Goal: Task Accomplishment & Management: Manage account settings

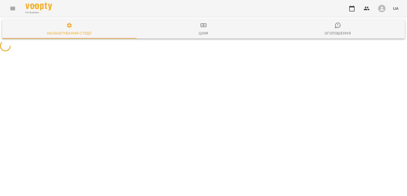
select select "**"
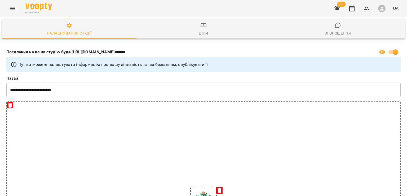
click at [15, 7] on icon "Menu" at bounding box center [13, 8] width 6 height 6
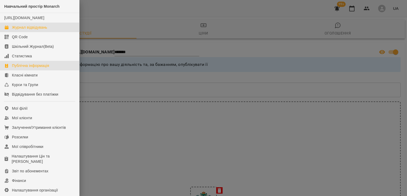
click at [24, 30] on div "Журнал відвідувань" at bounding box center [29, 27] width 35 height 5
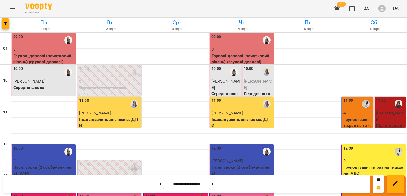
click at [14, 10] on icon "Menu" at bounding box center [13, 8] width 6 height 6
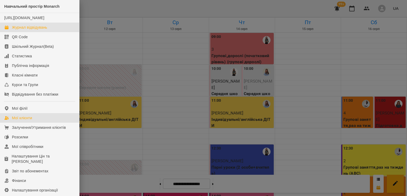
click at [44, 121] on link "Мої клієнти" at bounding box center [39, 118] width 79 height 10
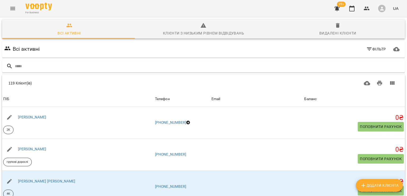
click at [12, 9] on icon "Menu" at bounding box center [13, 8] width 6 height 6
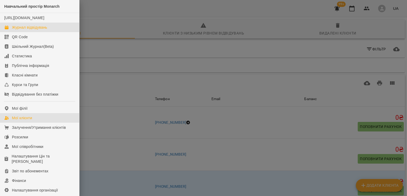
click at [20, 30] on div "Журнал відвідувань" at bounding box center [29, 27] width 35 height 5
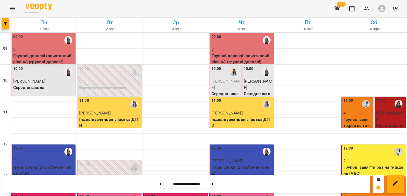
scroll to position [27, 0]
click at [102, 110] on span "[PERSON_NAME]" at bounding box center [95, 112] width 32 height 5
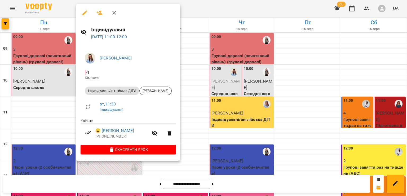
click at [218, 182] on div at bounding box center [203, 98] width 407 height 196
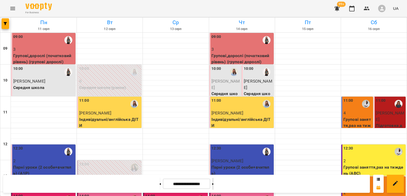
click at [214, 183] on button at bounding box center [212, 184] width 1 height 12
type input "**********"
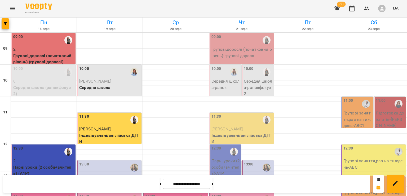
scroll to position [186, 0]
click at [14, 7] on icon "Menu" at bounding box center [13, 8] width 6 height 6
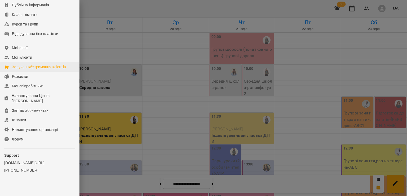
scroll to position [68, 0]
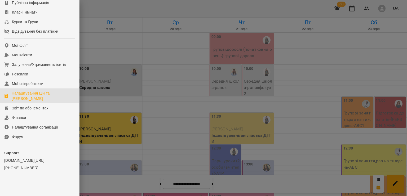
click at [30, 98] on div "Налаштування Цін та Абонементів" at bounding box center [43, 95] width 63 height 11
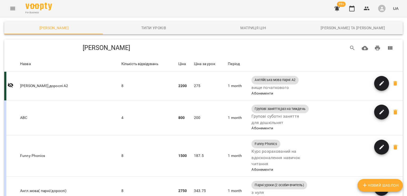
click at [14, 8] on icon "Menu" at bounding box center [13, 8] width 6 height 6
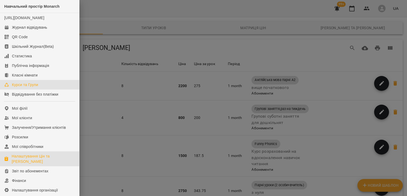
click at [27, 87] on div "Курси та Групи" at bounding box center [25, 84] width 26 height 5
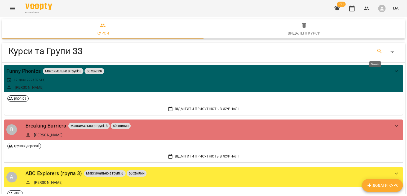
click at [377, 50] on icon "Search" at bounding box center [379, 51] width 5 height 5
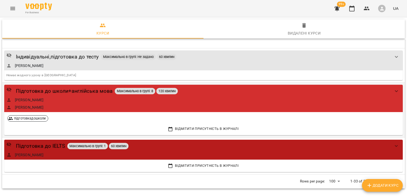
scroll to position [28, 0]
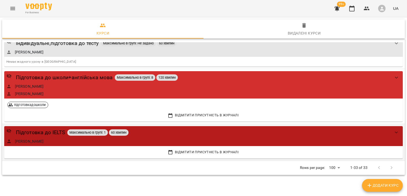
type input "**"
click at [173, 132] on div "Підготовка до IELTS Максимально в групі: 1 60 хвилин" at bounding box center [198, 132] width 384 height 8
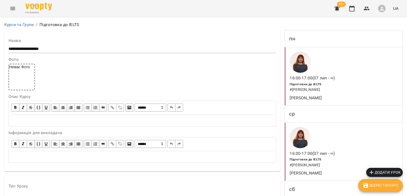
scroll to position [470, 0]
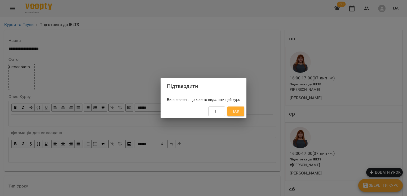
click at [239, 111] on span "Так" at bounding box center [235, 111] width 7 height 6
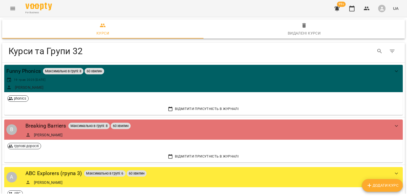
click at [11, 7] on icon "Menu" at bounding box center [13, 8] width 6 height 6
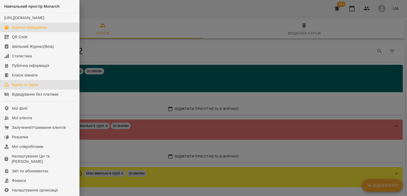
click at [24, 30] on div "Журнал відвідувань" at bounding box center [29, 27] width 35 height 5
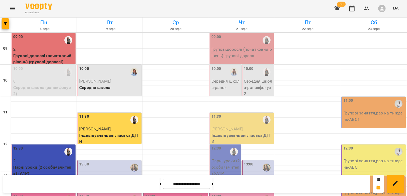
scroll to position [106, 0]
click at [44, 164] on p "Парні уроки (2 особи+вчитель) (A1Р)" at bounding box center [43, 170] width 61 height 12
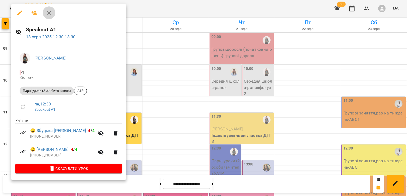
click at [51, 14] on icon "button" at bounding box center [49, 13] width 4 height 4
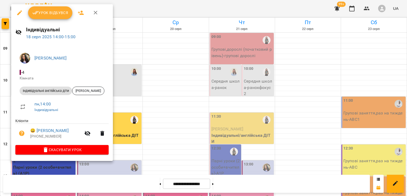
click at [44, 14] on span "Урок відбувся" at bounding box center [50, 13] width 36 height 6
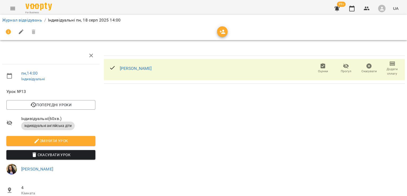
click at [388, 73] on span "Додати сплату" at bounding box center [392, 71] width 17 height 9
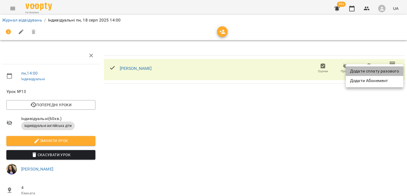
click at [373, 72] on li "Додати сплату разового" at bounding box center [375, 71] width 58 height 10
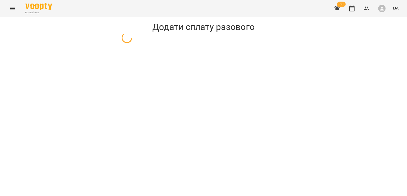
select select "**********"
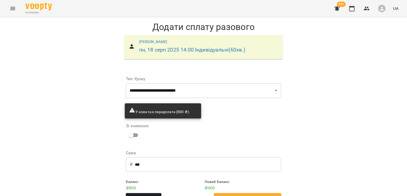
scroll to position [16, 0]
click at [241, 195] on span "Додати сплату разового" at bounding box center [248, 198] width 56 height 7
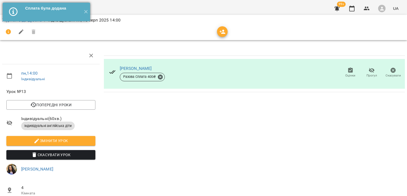
drag, startPoint x: 84, startPoint y: 12, endPoint x: 70, endPoint y: 16, distance: 14.9
click at [84, 12] on button "✕" at bounding box center [85, 12] width 9 height 19
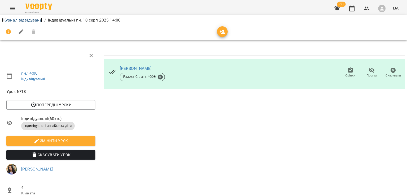
click at [17, 21] on link "Журнал відвідувань" at bounding box center [22, 19] width 40 height 5
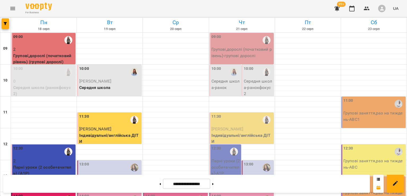
click at [50, 78] on p "0" at bounding box center [43, 81] width 61 height 6
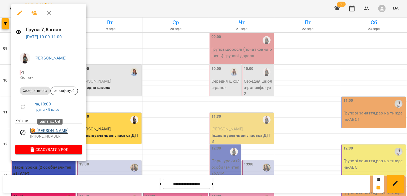
click at [53, 132] on link "😡 Черненко Нікіта" at bounding box center [49, 130] width 38 height 6
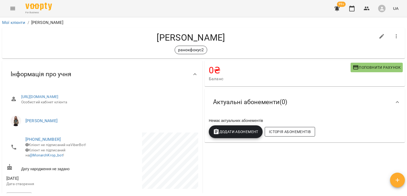
click at [277, 128] on button "Історія абонементів" at bounding box center [290, 132] width 50 height 10
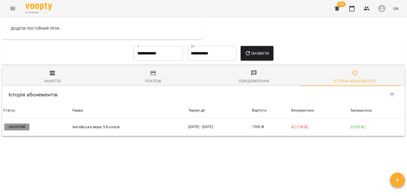
scroll to position [333, 0]
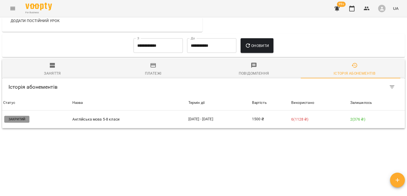
drag, startPoint x: 254, startPoint y: 174, endPoint x: 232, endPoint y: 160, distance: 26.3
click at [254, 174] on div "**********" at bounding box center [203, 105] width 405 height 174
click at [12, 6] on icon "Menu" at bounding box center [13, 8] width 6 height 6
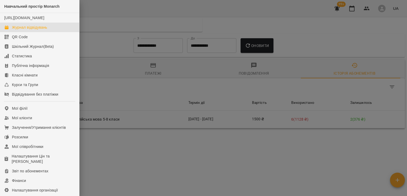
click at [19, 30] on div "Журнал відвідувань" at bounding box center [29, 27] width 35 height 5
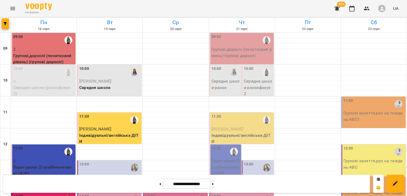
scroll to position [159, 0]
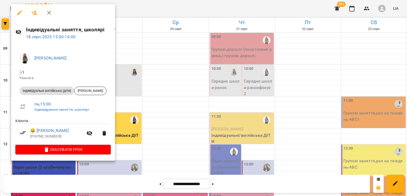
click at [49, 14] on icon "button" at bounding box center [49, 13] width 6 height 6
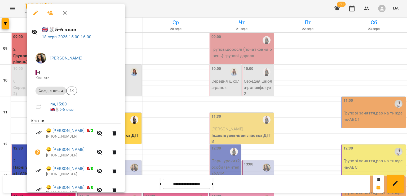
scroll to position [27, 0]
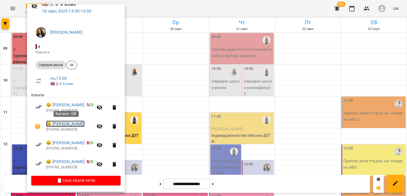
click at [69, 122] on link "😀 Коновалова Мія" at bounding box center [65, 123] width 38 height 6
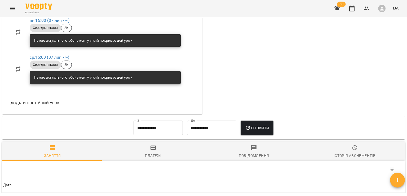
scroll to position [292, 0]
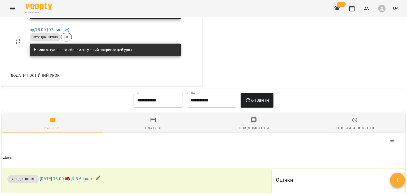
click at [349, 131] on div "Історія абонементів" at bounding box center [355, 128] width 42 height 6
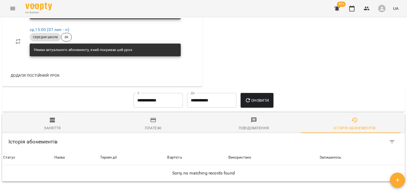
scroll to position [348, 0]
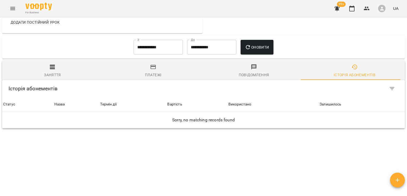
click at [154, 52] on input "**********" at bounding box center [158, 47] width 49 height 15
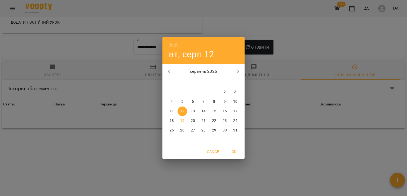
click at [216, 94] on span "1" at bounding box center [214, 91] width 10 height 5
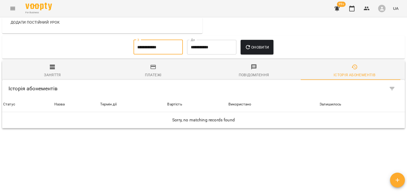
click at [341, 73] on div "Історія абонементів" at bounding box center [355, 75] width 42 height 6
click at [167, 48] on input "**********" at bounding box center [158, 47] width 49 height 15
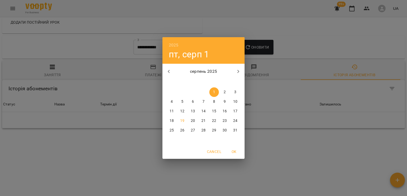
click at [167, 73] on icon "button" at bounding box center [169, 71] width 6 height 6
drag, startPoint x: 182, startPoint y: 94, endPoint x: 231, endPoint y: 89, distance: 49.3
click at [185, 91] on span "1" at bounding box center [183, 91] width 10 height 5
type input "**********"
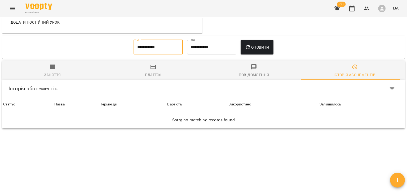
click at [348, 74] on div "Історія абонементів" at bounding box center [355, 75] width 42 height 6
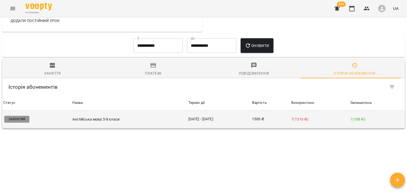
click at [207, 119] on td "07 лип - 30 лип" at bounding box center [219, 119] width 64 height 18
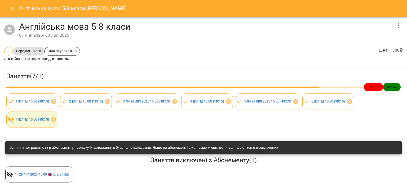
click at [398, 26] on icon "button" at bounding box center [398, 25] width 6 height 6
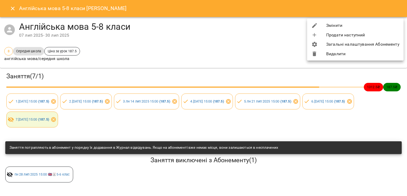
click at [376, 38] on li "Продати наступний" at bounding box center [355, 35] width 96 height 10
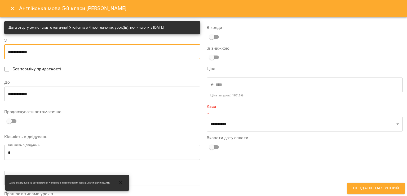
click at [50, 50] on input "**********" at bounding box center [102, 51] width 196 height 15
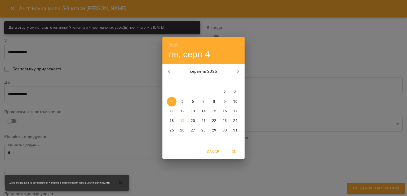
click at [174, 120] on span "18" at bounding box center [172, 120] width 10 height 5
type input "**********"
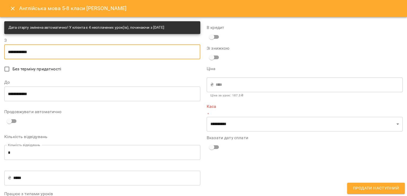
click at [103, 90] on input "**********" at bounding box center [102, 93] width 196 height 15
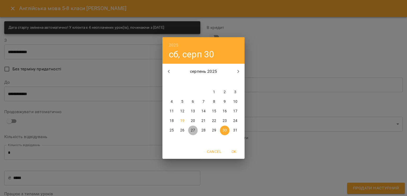
click at [193, 130] on p "27" at bounding box center [193, 129] width 4 height 5
type input "**********"
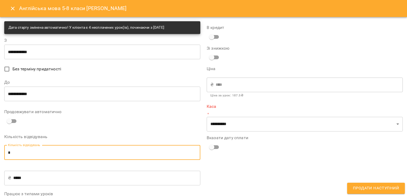
click at [39, 152] on input "*" at bounding box center [102, 152] width 196 height 15
type input "*"
type input "***"
type input "*"
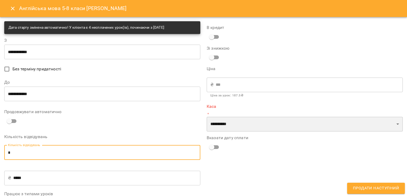
click at [259, 124] on select "**********" at bounding box center [305, 124] width 196 height 15
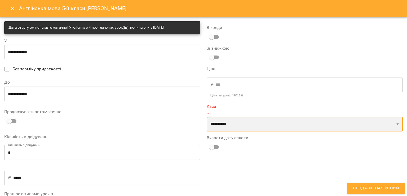
select select "****"
click at [207, 117] on select "**********" at bounding box center [305, 124] width 196 height 15
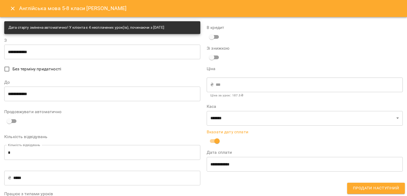
click at [221, 164] on input "**********" at bounding box center [305, 163] width 196 height 15
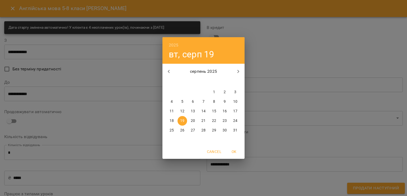
click at [172, 121] on p "18" at bounding box center [172, 120] width 4 height 5
type input "**********"
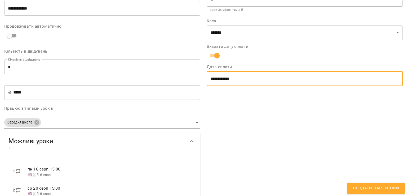
scroll to position [140, 0]
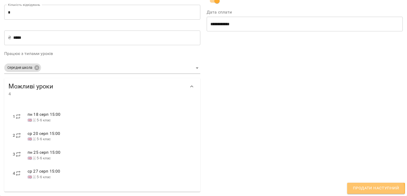
drag, startPoint x: 370, startPoint y: 189, endPoint x: 344, endPoint y: 172, distance: 31.0
click at [370, 188] on span "Продати наступний" at bounding box center [376, 187] width 46 height 7
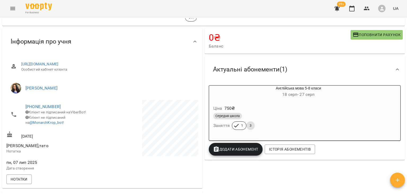
scroll to position [0, 0]
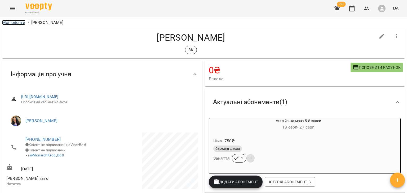
click at [13, 23] on link "Мої клієнти" at bounding box center [13, 22] width 23 height 5
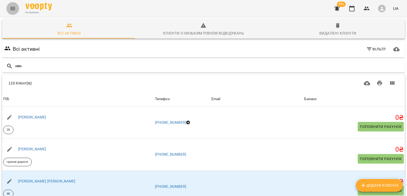
click at [11, 3] on button "Menu" at bounding box center [12, 8] width 13 height 13
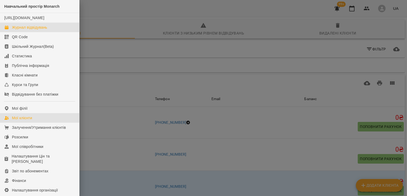
click at [19, 30] on div "Журнал відвідувань" at bounding box center [29, 27] width 35 height 5
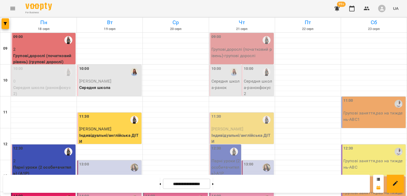
scroll to position [159, 0]
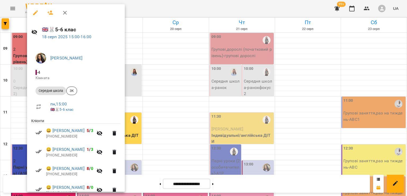
scroll to position [27, 0]
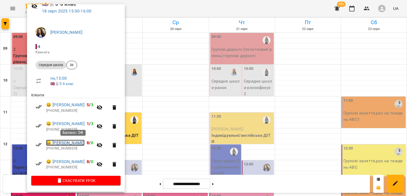
click at [67, 143] on link "😀 Коробко Марія Юріївна" at bounding box center [65, 142] width 38 height 6
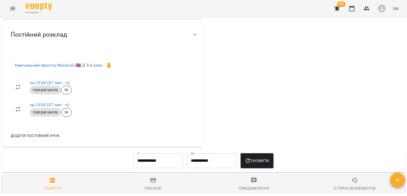
scroll to position [318, 0]
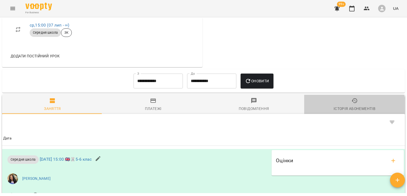
click at [346, 112] on div "Історія абонементів" at bounding box center [355, 108] width 42 height 6
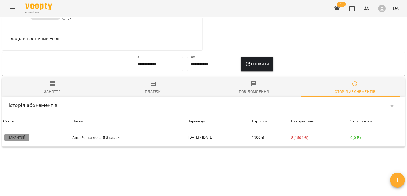
scroll to position [345, 0]
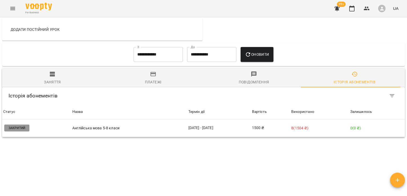
click at [20, 8] on div "For Business 99+ UA" at bounding box center [203, 8] width 407 height 17
click at [16, 8] on button "Menu" at bounding box center [12, 8] width 13 height 13
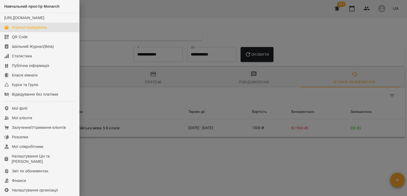
click at [26, 30] on link "Журнал відвідувань" at bounding box center [39, 28] width 79 height 10
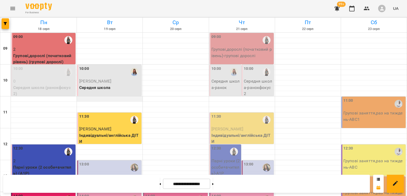
scroll to position [133, 0]
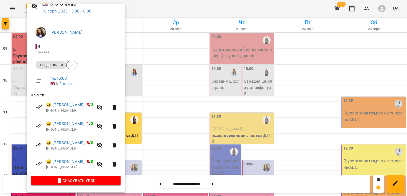
scroll to position [0, 0]
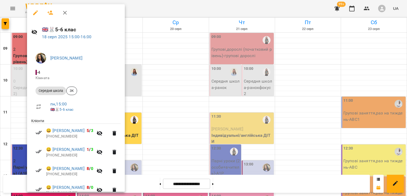
click at [65, 14] on icon "button" at bounding box center [65, 13] width 6 height 6
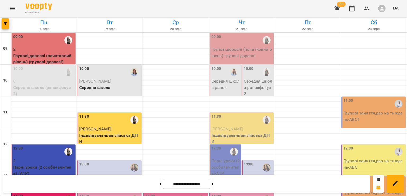
scroll to position [186, 0]
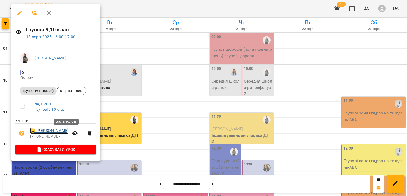
click at [65, 132] on link "😀 Леонтієв Матвій Костянтинович" at bounding box center [49, 130] width 38 height 6
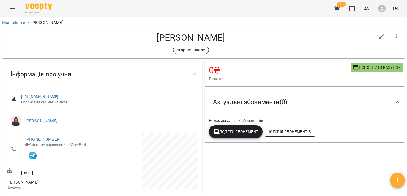
click at [301, 132] on span "Історія абонементів" at bounding box center [290, 131] width 42 height 6
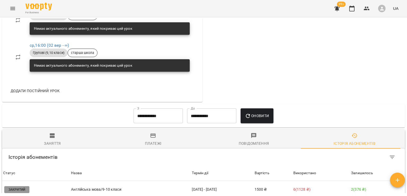
scroll to position [352, 0]
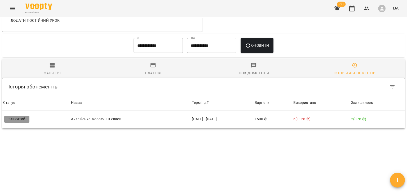
click at [267, 143] on div "Мої клієнти / Леонтієв Матвій Костянтинович Леонтієв Матвій Костянтинович старш…" at bounding box center [203, 105] width 405 height 174
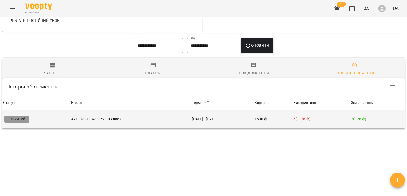
click at [203, 110] on td "21 лип - 13 серп" at bounding box center [222, 119] width 63 height 18
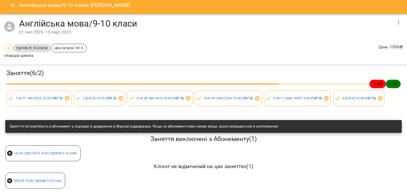
scroll to position [0, 0]
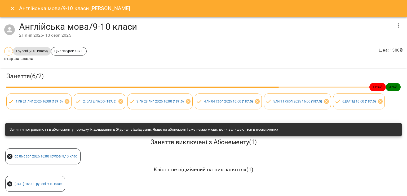
click at [15, 11] on icon "Close" at bounding box center [13, 8] width 6 height 6
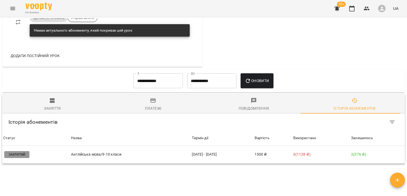
click at [11, 8] on icon "Menu" at bounding box center [12, 8] width 5 height 3
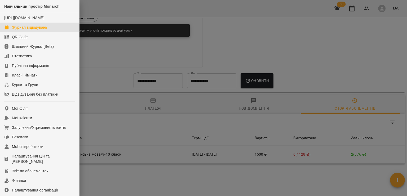
click at [22, 30] on div "Журнал відвідувань" at bounding box center [29, 27] width 35 height 5
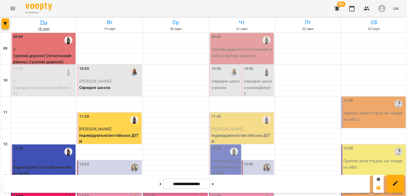
scroll to position [211, 0]
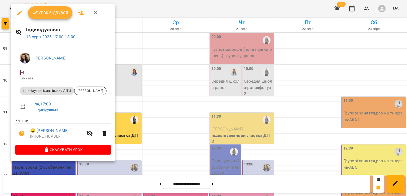
click at [49, 12] on span "Урок відбувся" at bounding box center [50, 13] width 36 height 6
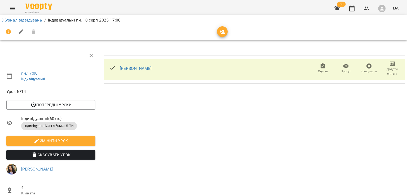
click at [387, 70] on span "Додати сплату" at bounding box center [392, 71] width 17 height 9
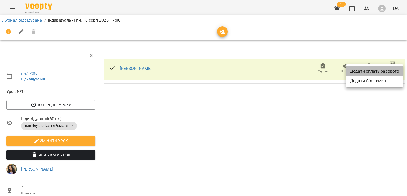
click at [384, 72] on li "Додати сплату разового" at bounding box center [375, 71] width 58 height 10
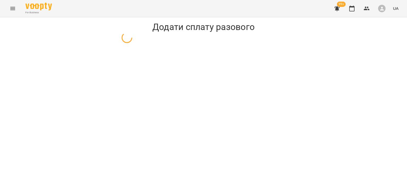
select select "**********"
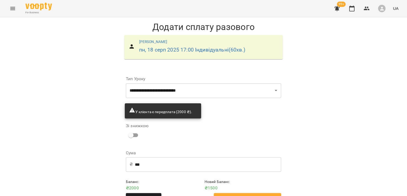
scroll to position [16, 0]
click at [258, 195] on span "Додати сплату разового" at bounding box center [248, 198] width 56 height 7
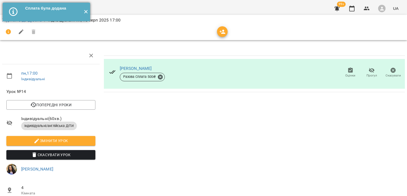
click at [85, 13] on button "✕" at bounding box center [85, 12] width 9 height 19
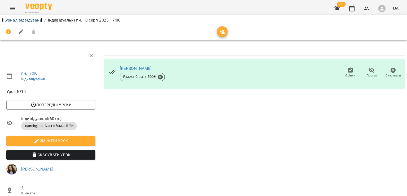
click at [24, 18] on link "Журнал відвідувань" at bounding box center [22, 19] width 40 height 5
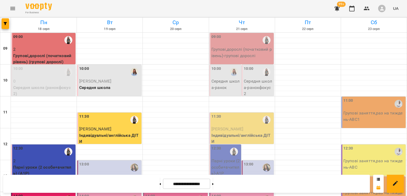
scroll to position [211, 0]
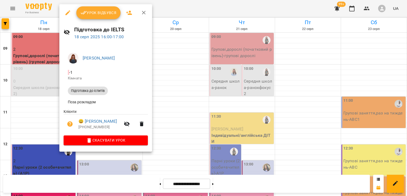
click at [144, 126] on icon "button" at bounding box center [142, 123] width 4 height 5
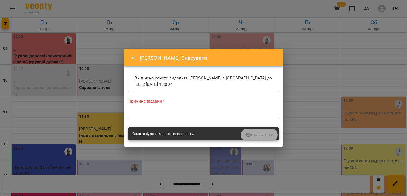
drag, startPoint x: 205, startPoint y: 121, endPoint x: 201, endPoint y: 117, distance: 4.9
click at [202, 119] on div "Причина відміни * *" at bounding box center [203, 109] width 151 height 23
click at [198, 112] on textarea at bounding box center [203, 114] width 151 height 5
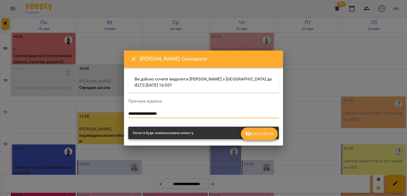
type textarea "**********"
click at [258, 136] on span "Скасувати" at bounding box center [259, 133] width 28 height 6
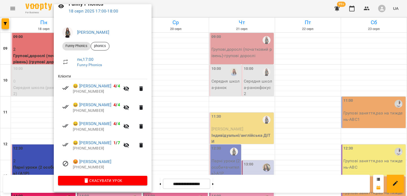
scroll to position [0, 0]
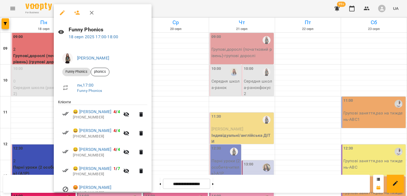
click at [94, 10] on icon "button" at bounding box center [92, 13] width 6 height 6
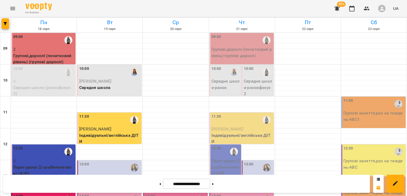
click at [117, 81] on p "[PERSON_NAME]" at bounding box center [109, 81] width 61 height 6
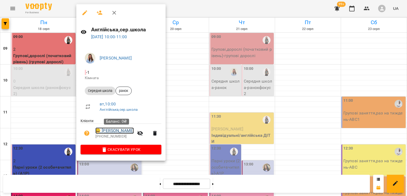
click at [109, 130] on link "😀 Бовкуненко Анна" at bounding box center [114, 130] width 38 height 6
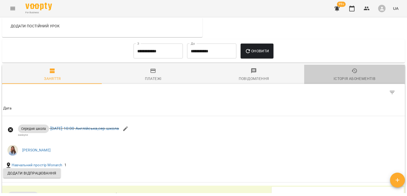
click at [357, 75] on span "Історія абонементів" at bounding box center [354, 75] width 94 height 14
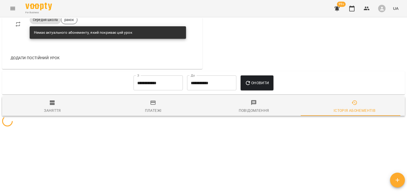
scroll to position [345, 0]
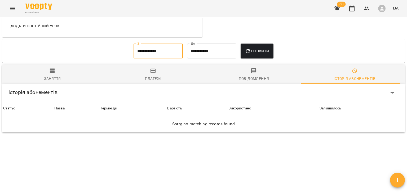
click at [173, 56] on input "**********" at bounding box center [158, 50] width 49 height 15
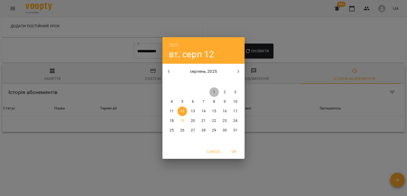
drag, startPoint x: 213, startPoint y: 90, endPoint x: 294, endPoint y: 79, distance: 81.3
click at [216, 89] on span "1" at bounding box center [214, 91] width 10 height 5
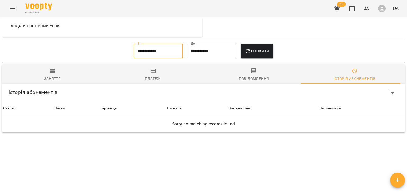
click at [350, 76] on span "Історія абонементів" at bounding box center [354, 75] width 94 height 14
click at [175, 52] on input "**********" at bounding box center [158, 50] width 49 height 15
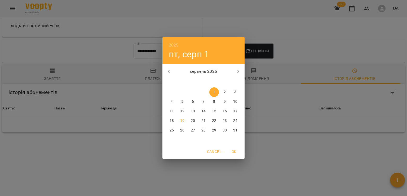
click at [167, 72] on icon "button" at bounding box center [169, 71] width 6 height 6
drag, startPoint x: 181, startPoint y: 92, endPoint x: 271, endPoint y: 73, distance: 91.9
click at [186, 90] on span "1" at bounding box center [183, 91] width 10 height 5
type input "**********"
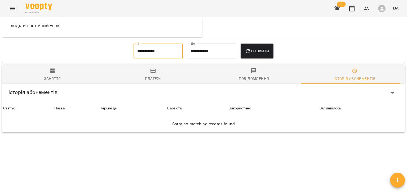
click at [357, 73] on span "Історія абонементів" at bounding box center [354, 75] width 94 height 14
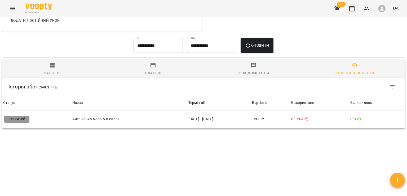
scroll to position [352, 0]
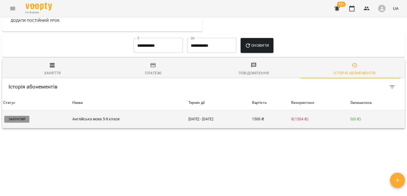
click at [207, 120] on td "17 черв - 10 лип" at bounding box center [219, 119] width 64 height 18
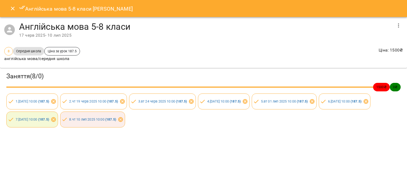
click at [396, 28] on icon "button" at bounding box center [398, 25] width 6 height 6
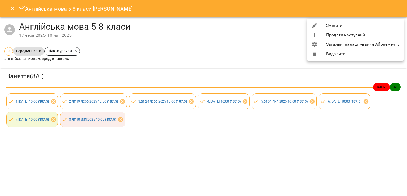
click at [385, 33] on li "Продати наступний" at bounding box center [355, 35] width 96 height 10
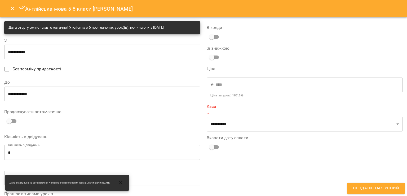
click at [142, 54] on input "**********" at bounding box center [102, 51] width 196 height 15
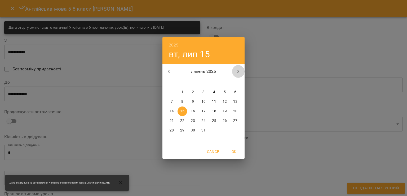
click at [237, 72] on icon "button" at bounding box center [238, 71] width 6 height 6
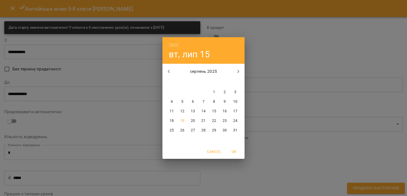
click at [203, 111] on p "14" at bounding box center [203, 110] width 4 height 5
type input "**********"
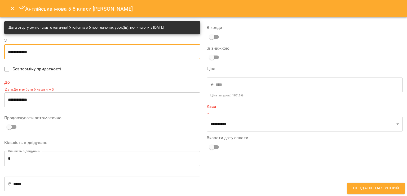
click at [152, 104] on input "**********" at bounding box center [102, 99] width 196 height 15
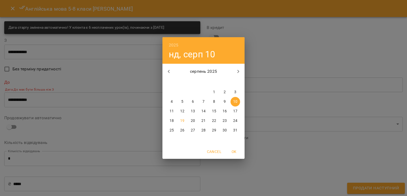
click at [206, 130] on span "28" at bounding box center [204, 129] width 10 height 5
type input "**********"
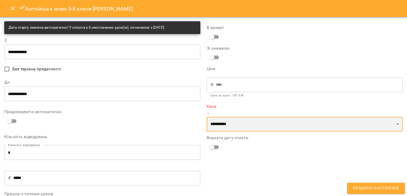
click at [232, 125] on select "**********" at bounding box center [305, 124] width 196 height 15
select select "****"
click at [207, 117] on select "**********" at bounding box center [305, 124] width 196 height 15
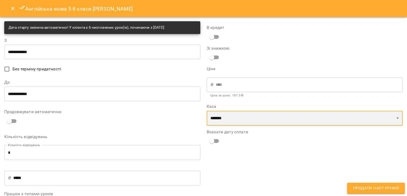
scroll to position [27, 0]
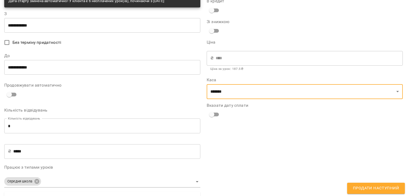
click at [83, 124] on input "*" at bounding box center [102, 125] width 196 height 15
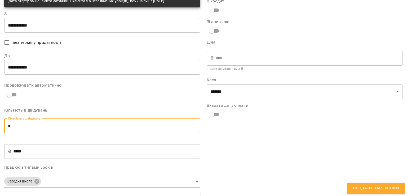
click at [83, 124] on input "*" at bounding box center [102, 125] width 196 height 15
type input "*"
type input "*****"
type input "*"
click at [245, 141] on div "**********" at bounding box center [305, 159] width 202 height 335
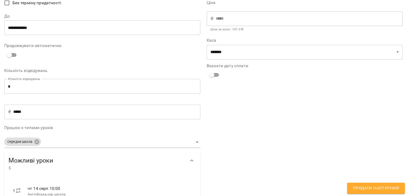
scroll to position [159, 0]
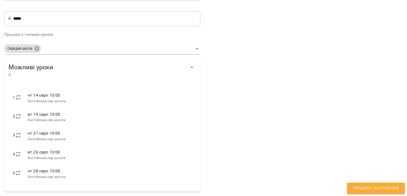
click at [372, 187] on span "Продати наступний" at bounding box center [376, 187] width 46 height 7
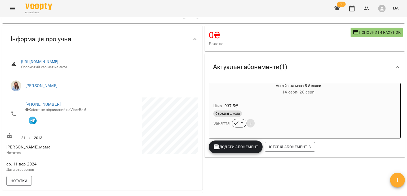
scroll to position [0, 0]
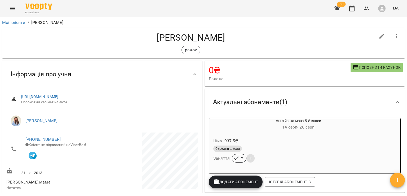
click at [10, 11] on icon "Menu" at bounding box center [13, 8] width 6 height 6
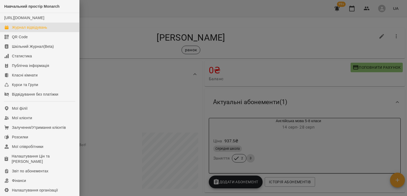
click at [18, 30] on div "Журнал відвідувань" at bounding box center [29, 27] width 35 height 5
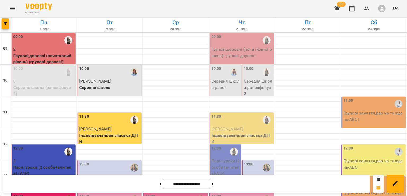
scroll to position [53, 0]
click at [116, 161] on div "13:00" at bounding box center [109, 167] width 61 height 12
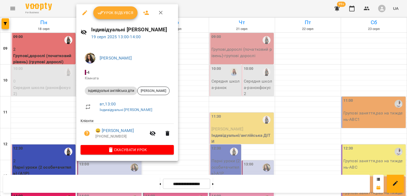
click at [111, 15] on span "Урок відбувся" at bounding box center [116, 13] width 36 height 6
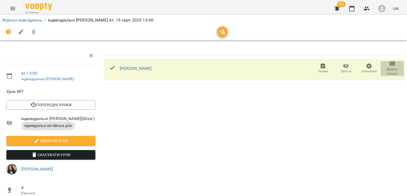
click at [384, 69] on span "Додати сплату" at bounding box center [392, 71] width 17 height 9
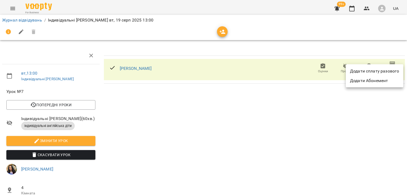
click at [367, 69] on li "Додати сплату разового" at bounding box center [375, 71] width 58 height 10
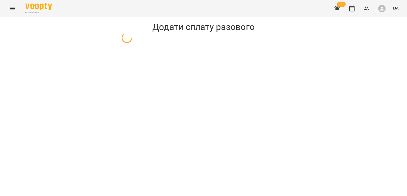
select select "**********"
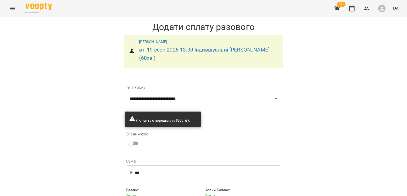
scroll to position [16, 0]
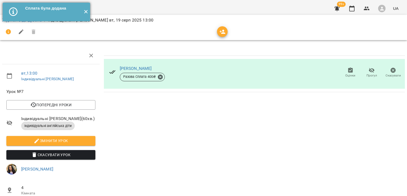
click at [89, 14] on button "✕" at bounding box center [85, 12] width 9 height 19
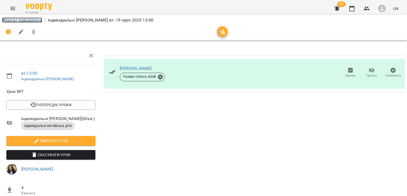
click at [19, 22] on link "Журнал відвідувань" at bounding box center [22, 19] width 40 height 5
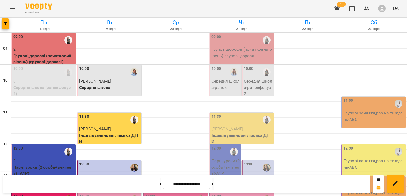
scroll to position [106, 0]
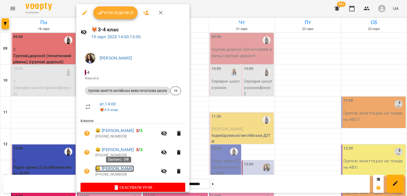
click at [126, 170] on link "😀 Гончарова Варвара" at bounding box center [114, 168] width 38 height 6
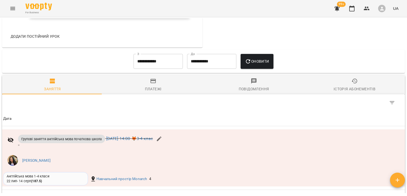
click at [335, 91] on div "Історія абонементів" at bounding box center [355, 89] width 42 height 6
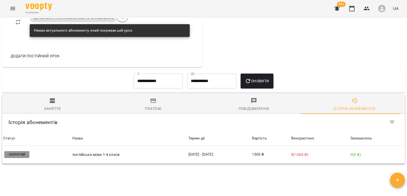
scroll to position [371, 0]
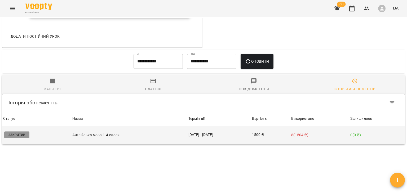
click at [203, 137] on td "22 лип - 14 серп" at bounding box center [219, 135] width 64 height 18
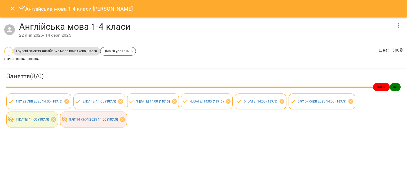
click at [14, 7] on icon "Close" at bounding box center [13, 9] width 4 height 4
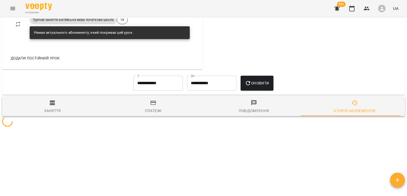
scroll to position [351, 0]
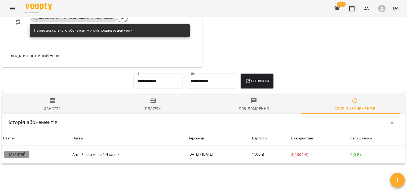
drag, startPoint x: 12, startPoint y: 7, endPoint x: 1, endPoint y: 16, distance: 14.9
click at [1, 16] on div "For Business 99+ UA" at bounding box center [203, 8] width 407 height 17
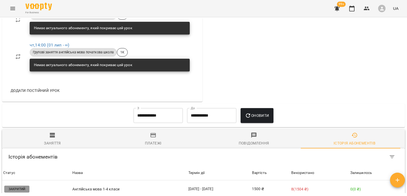
scroll to position [345, 0]
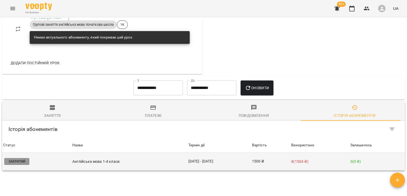
click at [206, 165] on td "22 лип - 14 серп" at bounding box center [219, 161] width 64 height 18
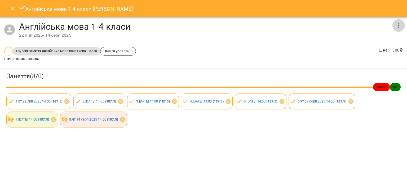
click at [401, 27] on icon "button" at bounding box center [398, 25] width 6 height 6
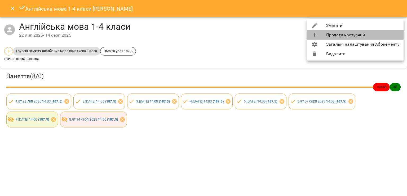
click at [387, 33] on li "Продати наступний" at bounding box center [355, 35] width 96 height 10
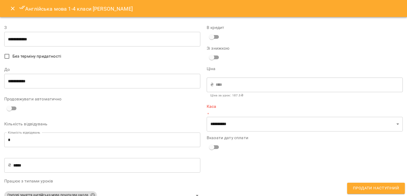
click at [96, 34] on input "**********" at bounding box center [102, 39] width 196 height 15
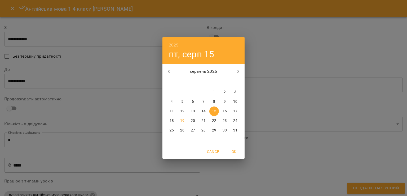
drag, startPoint x: 275, startPoint y: 48, endPoint x: 148, endPoint y: 38, distance: 126.5
click at [272, 47] on div "2025 пт, серп 15 серпень 2025 пн вт ср чт пт сб нд 28 29 30 31 1 2 3 4 5 6 7 8 …" at bounding box center [203, 98] width 407 height 196
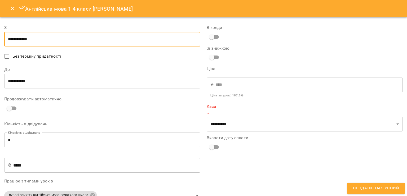
click at [11, 11] on icon "Close" at bounding box center [13, 8] width 6 height 6
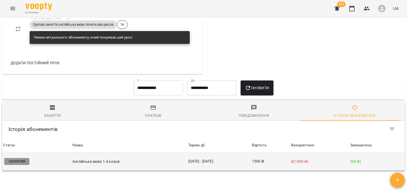
click at [202, 166] on td "22 лип - 14 серп" at bounding box center [219, 161] width 64 height 18
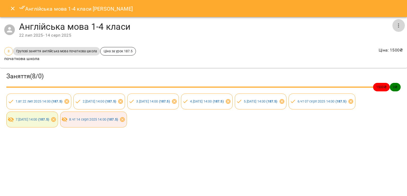
click at [401, 26] on icon "button" at bounding box center [398, 25] width 6 height 6
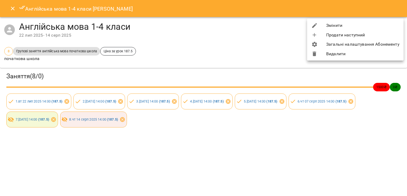
click at [386, 32] on li "Продати наступний" at bounding box center [355, 35] width 96 height 10
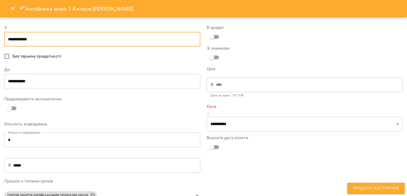
click at [103, 37] on input "**********" at bounding box center [102, 39] width 196 height 15
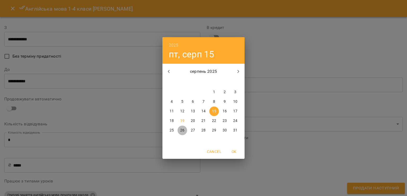
click at [181, 130] on p "26" at bounding box center [182, 129] width 4 height 5
type input "**********"
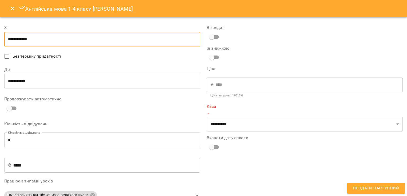
click at [127, 85] on input "**********" at bounding box center [102, 81] width 196 height 15
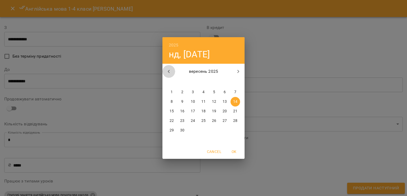
click at [169, 72] on icon "button" at bounding box center [169, 71] width 6 height 6
click at [205, 131] on p "28" at bounding box center [203, 129] width 4 height 5
type input "**********"
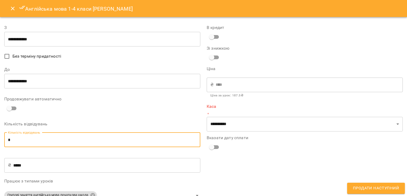
click at [93, 144] on input "*" at bounding box center [102, 139] width 196 height 15
type input "*"
type input "***"
type input "*"
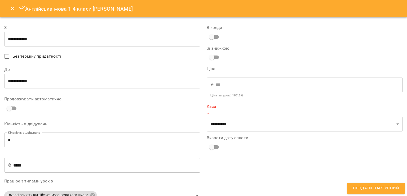
click at [232, 160] on div "**********" at bounding box center [305, 151] width 202 height 266
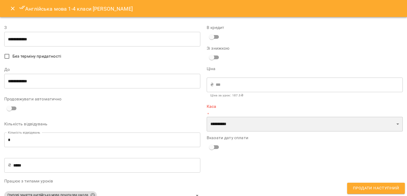
click at [236, 128] on select "**********" at bounding box center [305, 124] width 196 height 15
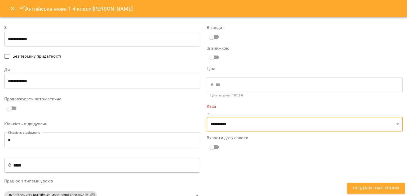
click at [17, 10] on button "Close" at bounding box center [12, 8] width 13 height 13
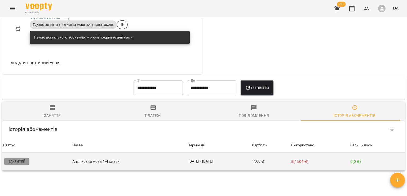
click at [197, 163] on td "22 лип - 14 серп" at bounding box center [219, 161] width 64 height 18
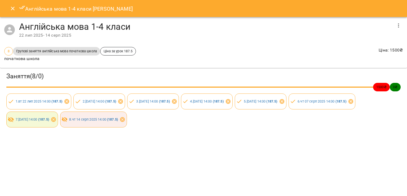
click at [17, 12] on button "Close" at bounding box center [12, 8] width 13 height 13
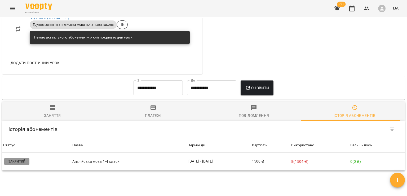
click at [17, 12] on button "Menu" at bounding box center [12, 8] width 13 height 13
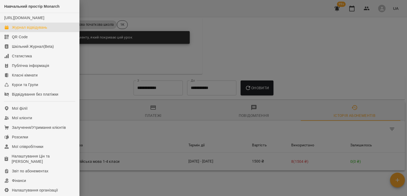
click at [28, 30] on div "Журнал відвідувань" at bounding box center [29, 27] width 35 height 5
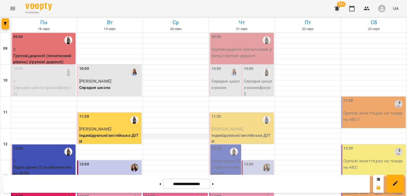
scroll to position [106, 0]
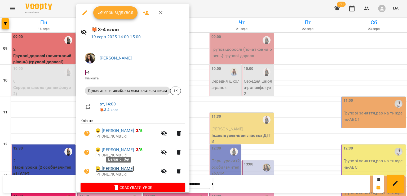
click at [129, 169] on link "😀 Гончарова Варвара" at bounding box center [114, 168] width 38 height 6
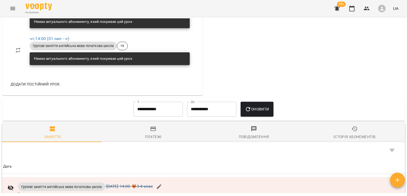
scroll to position [345, 0]
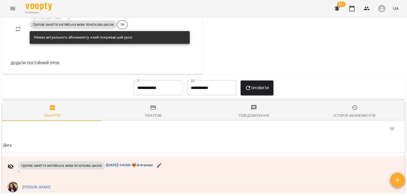
click at [352, 111] on icon "button" at bounding box center [354, 107] width 6 height 6
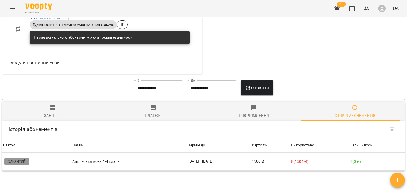
scroll to position [388, 0]
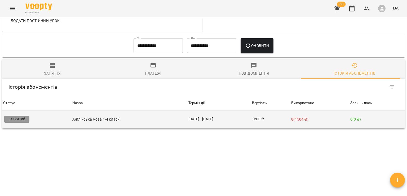
click at [210, 119] on td "22 лип - 14 серп" at bounding box center [219, 119] width 64 height 18
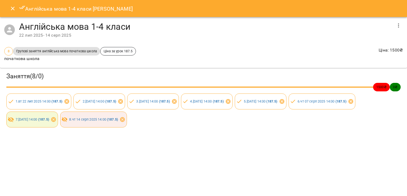
click at [394, 25] on button "button" at bounding box center [398, 25] width 13 height 13
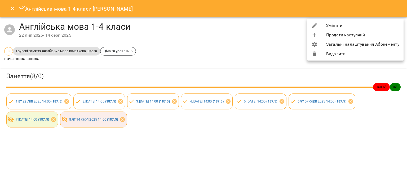
click at [378, 27] on li "Змінити" at bounding box center [355, 26] width 96 height 10
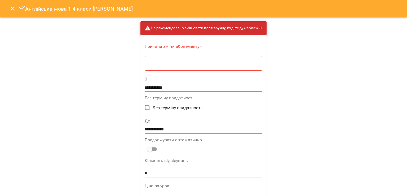
click at [200, 65] on textarea at bounding box center [203, 63] width 110 height 5
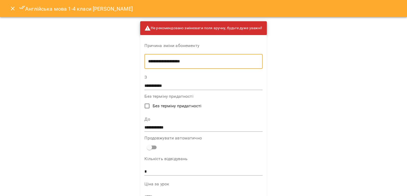
type textarea "**********"
click at [161, 126] on input "**********" at bounding box center [203, 127] width 118 height 8
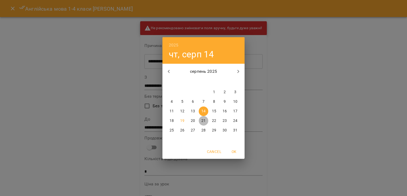
click at [203, 121] on p "21" at bounding box center [203, 120] width 4 height 5
type input "**********"
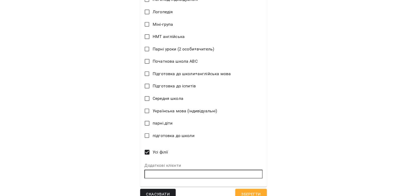
scroll to position [376, 0]
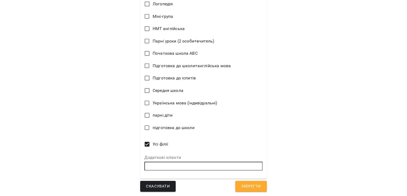
click at [257, 184] on span "Зберегти" at bounding box center [251, 186] width 20 height 7
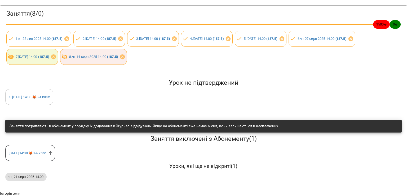
scroll to position [80, 0]
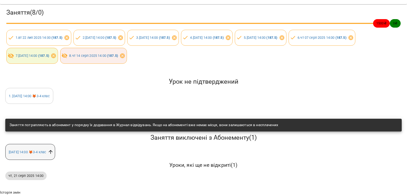
click at [54, 151] on icon at bounding box center [51, 152] width 6 height 6
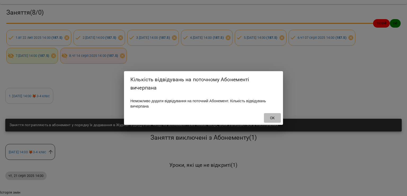
click at [268, 118] on span "OK" at bounding box center [272, 117] width 13 height 6
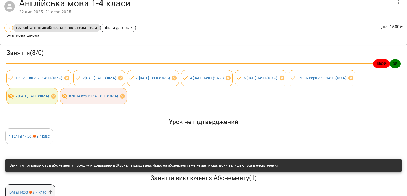
scroll to position [0, 0]
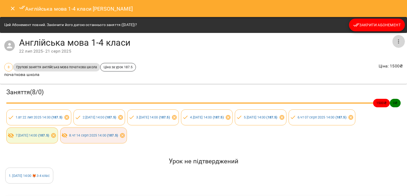
click at [395, 41] on icon "button" at bounding box center [398, 41] width 6 height 6
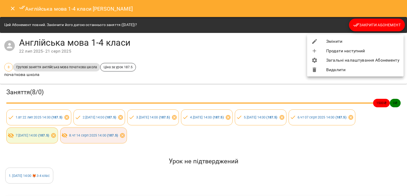
click at [370, 41] on li "Змінити" at bounding box center [355, 42] width 96 height 10
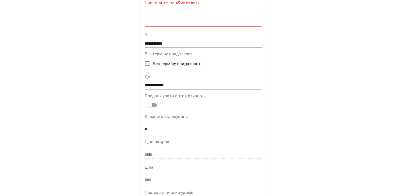
scroll to position [53, 0]
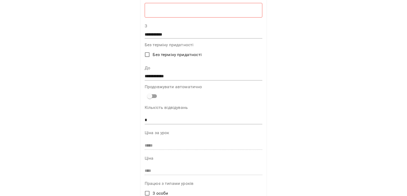
click at [145, 120] on input "*" at bounding box center [204, 120] width 118 height 8
type input "**"
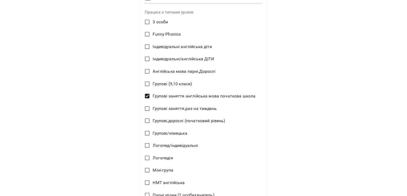
click at [353, 114] on div "**********" at bounding box center [203, 98] width 407 height 196
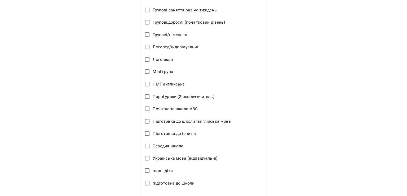
scroll to position [378, 0]
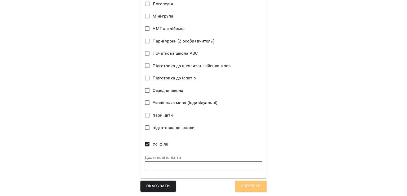
click at [254, 190] on button "Зберегти" at bounding box center [250, 185] width 31 height 11
click at [254, 189] on button "Зберегти" at bounding box center [250, 185] width 31 height 11
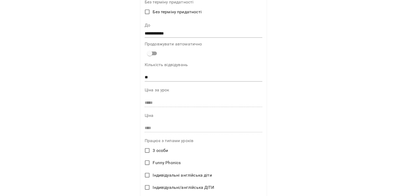
scroll to position [0, 0]
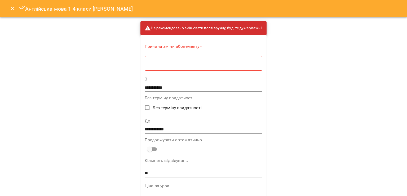
click at [180, 66] on div "* ​" at bounding box center [204, 63] width 118 height 15
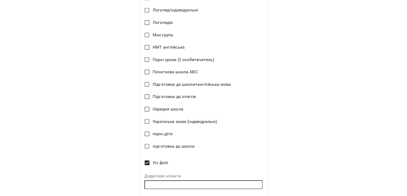
scroll to position [376, 0]
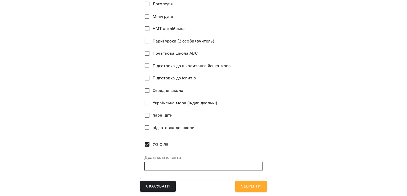
type textarea "*"
drag, startPoint x: 261, startPoint y: 184, endPoint x: 261, endPoint y: 179, distance: 4.8
click at [261, 184] on button "Зберегти" at bounding box center [250, 185] width 31 height 11
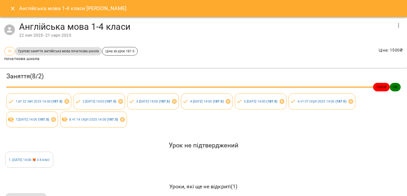
scroll to position [49, 0]
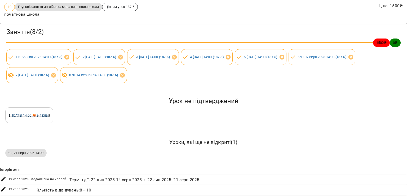
click at [50, 113] on link "1 . вт 19 серп 2025 14:00 🦊3-4 клас" at bounding box center [29, 115] width 41 height 4
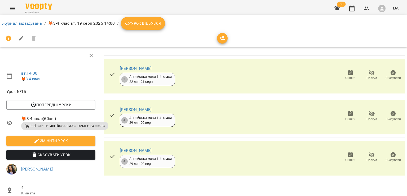
click at [146, 25] on span "Урок відбувся" at bounding box center [143, 23] width 36 height 6
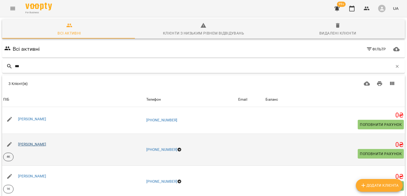
type input "***"
click at [46, 142] on link "[PERSON_NAME]" at bounding box center [32, 144] width 28 height 4
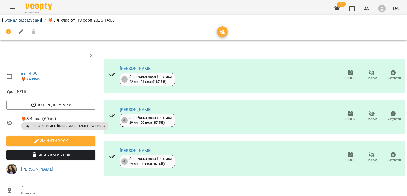
click at [32, 19] on link "Журнал відвідувань" at bounding box center [22, 19] width 40 height 5
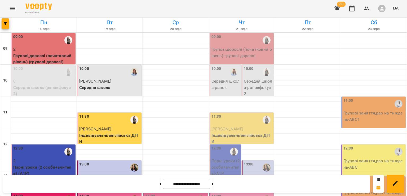
scroll to position [133, 0]
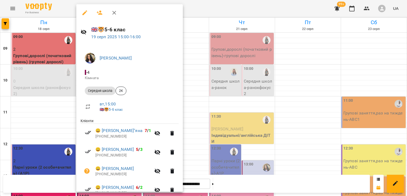
scroll to position [27, 0]
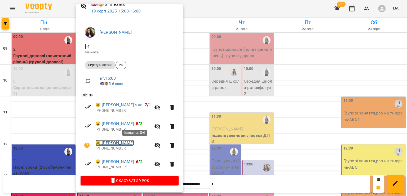
click at [127, 142] on link "😀 Андріанова Крістіна Олександрівна" at bounding box center [114, 142] width 38 height 6
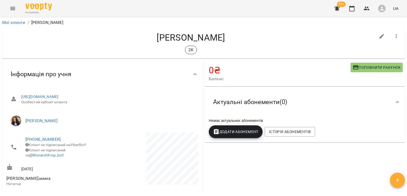
click at [13, 11] on icon "Menu" at bounding box center [13, 8] width 6 height 6
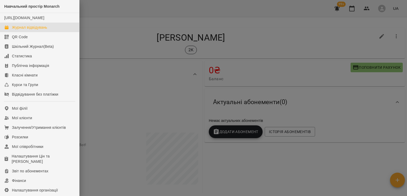
click at [22, 30] on div "Журнал відвідувань" at bounding box center [29, 27] width 35 height 5
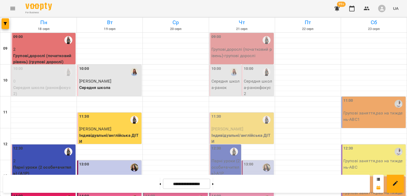
scroll to position [186, 0]
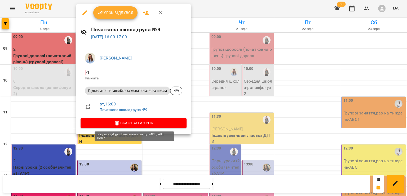
click at [131, 124] on span "Скасувати Урок" at bounding box center [134, 123] width 98 height 6
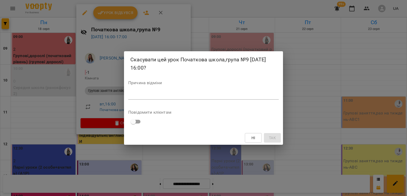
click at [159, 88] on div "Причина відміни *" at bounding box center [203, 91] width 151 height 21
click at [159, 96] on textarea at bounding box center [203, 94] width 151 height 5
type textarea "*"
click at [273, 139] on span "Так" at bounding box center [272, 137] width 7 height 6
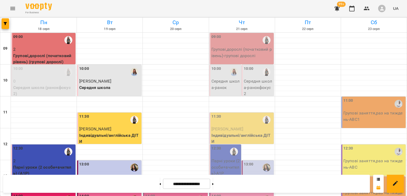
scroll to position [211, 0]
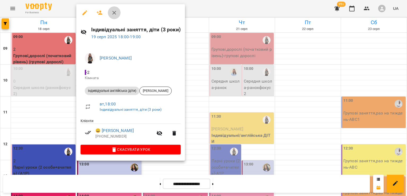
click at [117, 13] on icon "button" at bounding box center [114, 13] width 6 height 6
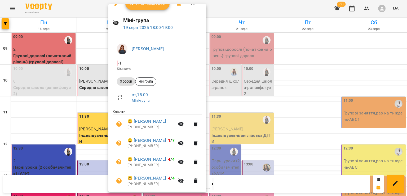
scroll to position [0, 0]
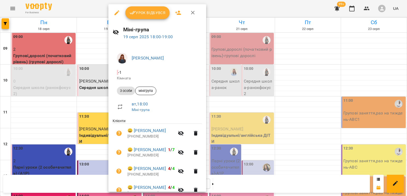
click at [192, 13] on icon "button" at bounding box center [193, 13] width 6 height 6
